Goal: Participate in discussion: Engage in conversation with other users on a specific topic

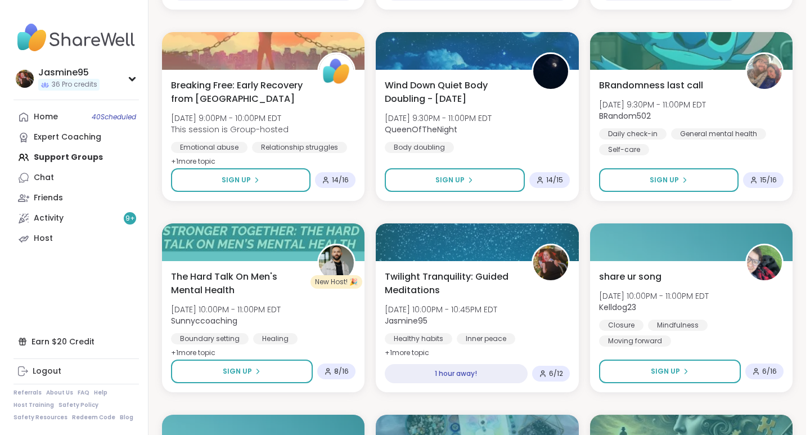
scroll to position [554, 0]
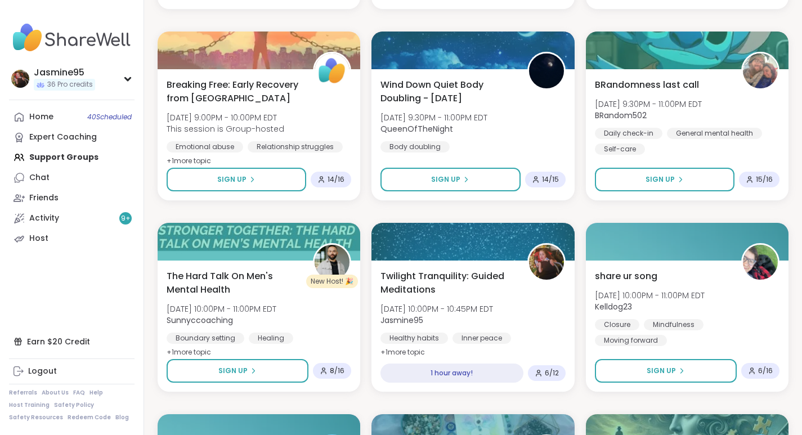
click at [455, 276] on span "Twilight Tranquility: Guided Meditations" at bounding box center [447, 282] width 134 height 27
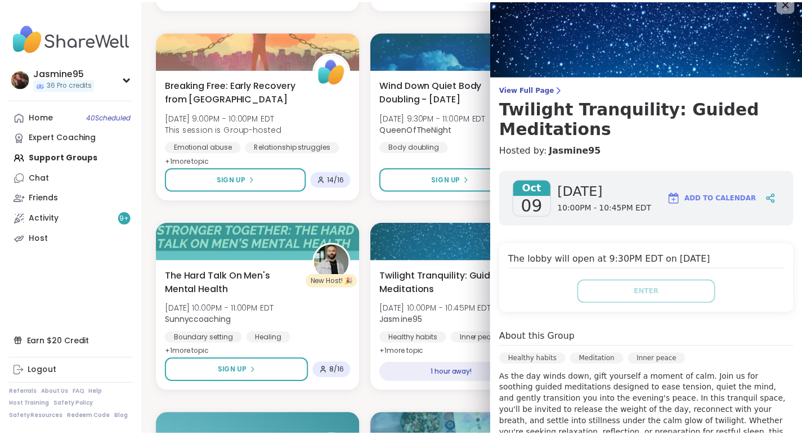
scroll to position [0, 0]
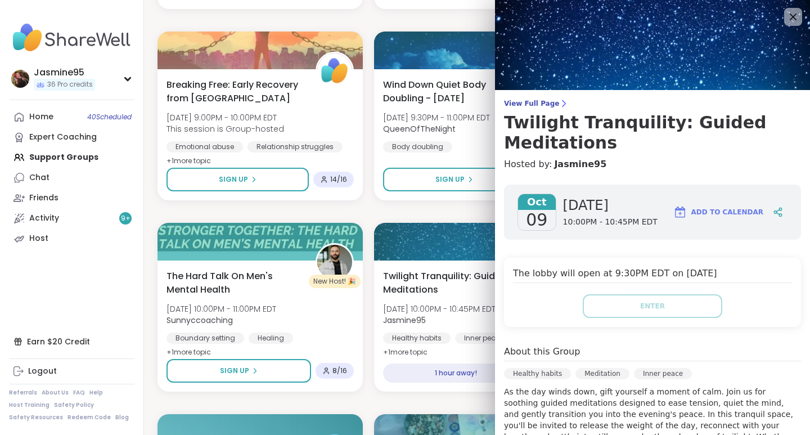
click at [773, 209] on icon at bounding box center [778, 212] width 10 height 10
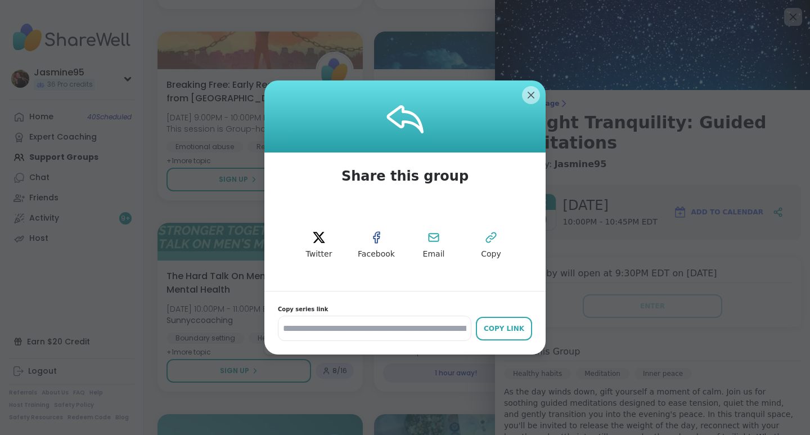
click at [484, 339] on button "Copy Link" at bounding box center [504, 329] width 56 height 24
click at [489, 248] on button "Copy" at bounding box center [491, 245] width 51 height 51
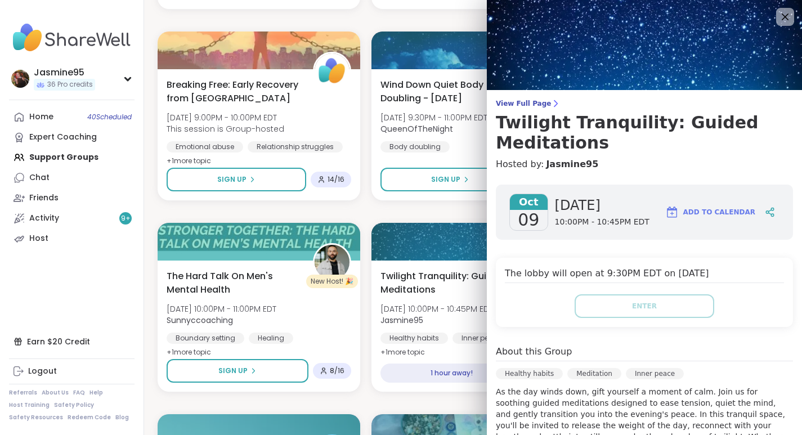
click at [778, 15] on icon at bounding box center [785, 17] width 14 height 14
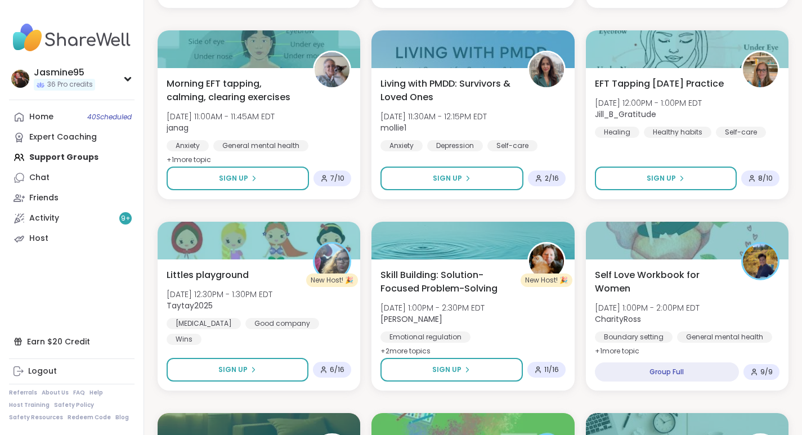
scroll to position [1703, 0]
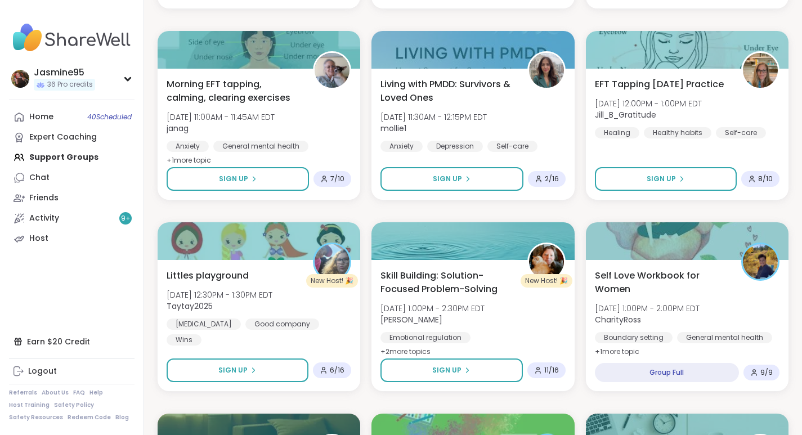
click at [435, 369] on span "Sign Up" at bounding box center [446, 370] width 29 height 10
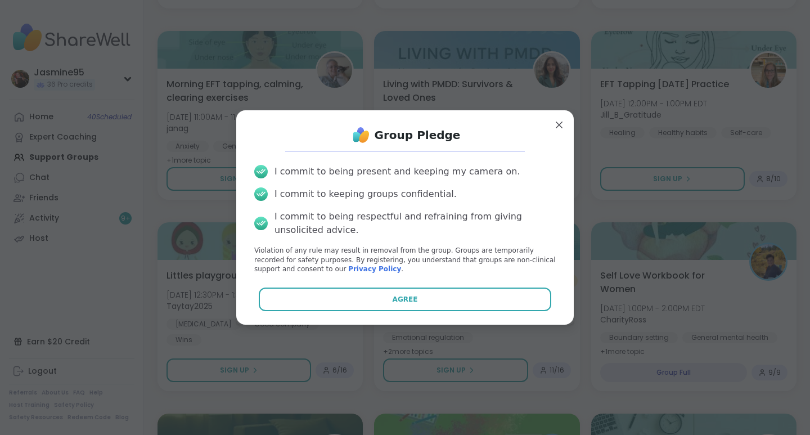
click at [424, 306] on button "Agree" at bounding box center [405, 300] width 293 height 24
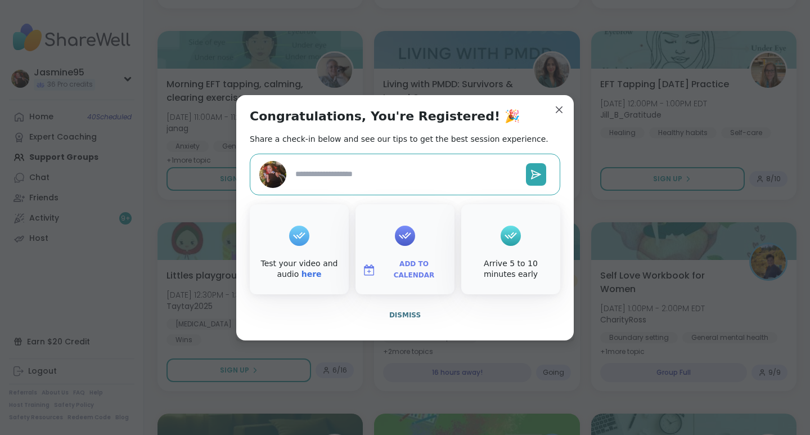
click at [398, 315] on span "Dismiss" at bounding box center [405, 315] width 32 height 8
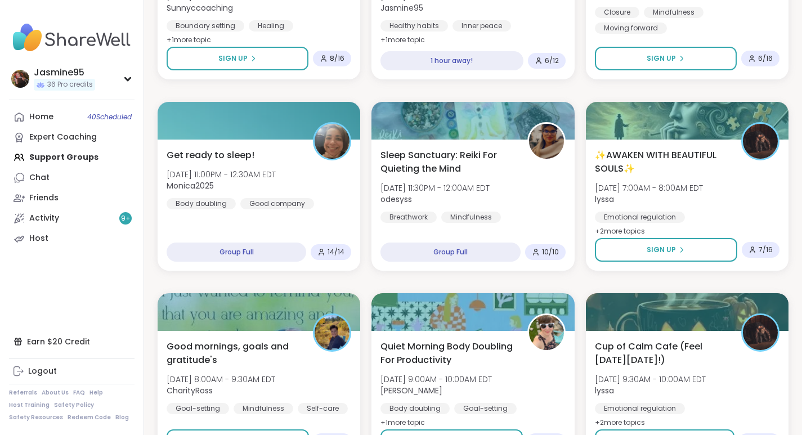
scroll to position [836, 0]
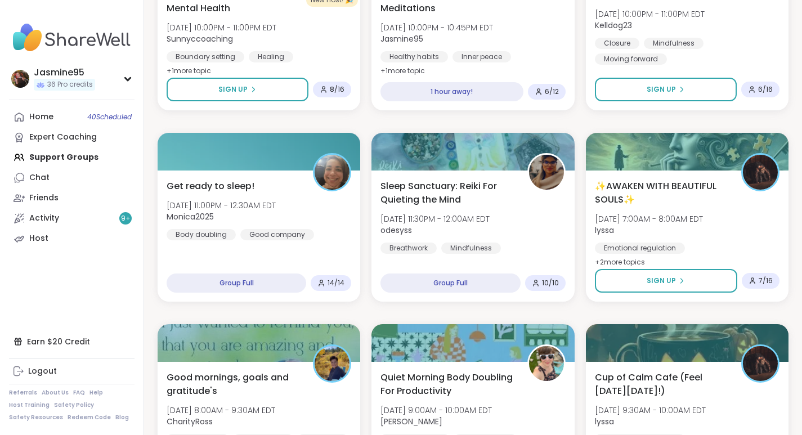
click at [71, 219] on link "Activity 9 +" at bounding box center [71, 218] width 125 height 20
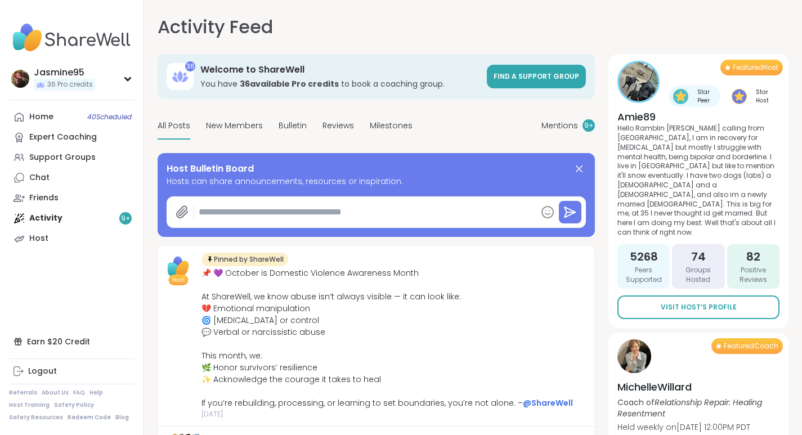
click at [266, 213] on textarea at bounding box center [365, 212] width 342 height 23
type textarea "*"
paste textarea "**********"
type textarea "**********"
type textarea "*"
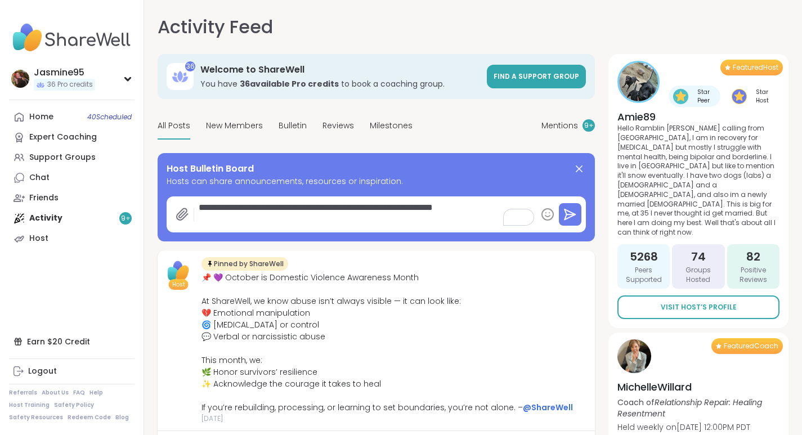
type textarea "**********"
click at [573, 212] on icon at bounding box center [570, 215] width 14 height 14
type textarea "*"
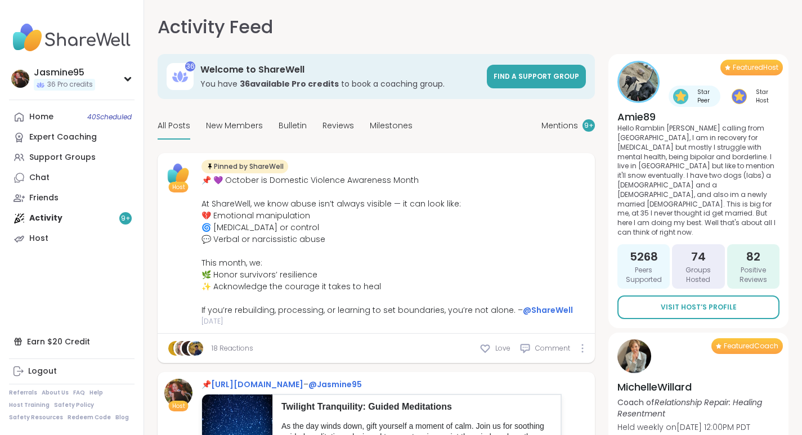
click at [72, 137] on div "Expert Coaching" at bounding box center [63, 137] width 68 height 11
